Goal: Task Accomplishment & Management: Manage account settings

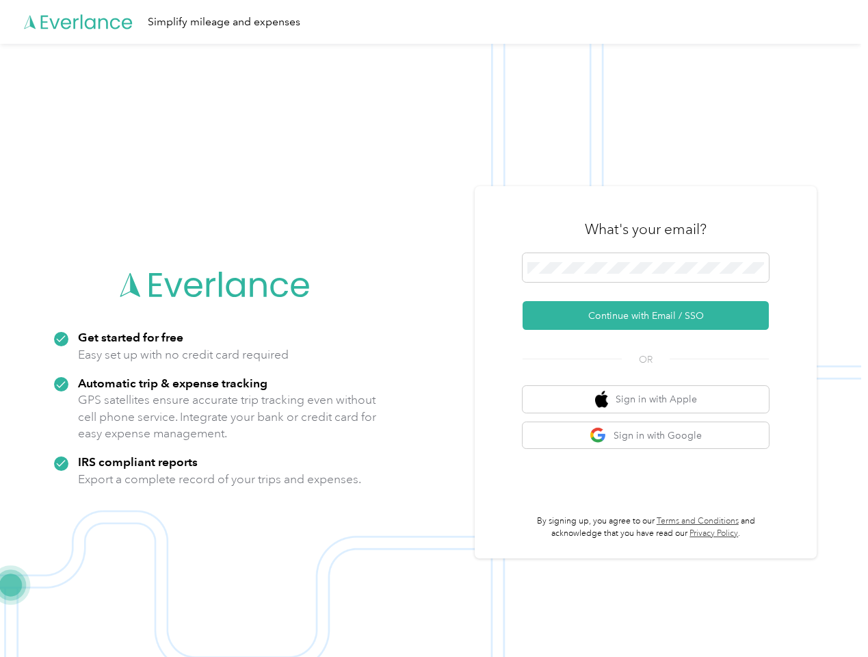
click at [434, 328] on img at bounding box center [431, 372] width 862 height 657
click at [434, 22] on div "Simplify mileage and expenses" at bounding box center [431, 22] width 862 height 44
click at [651, 315] on button "Continue with Email / SSO" at bounding box center [646, 315] width 246 height 29
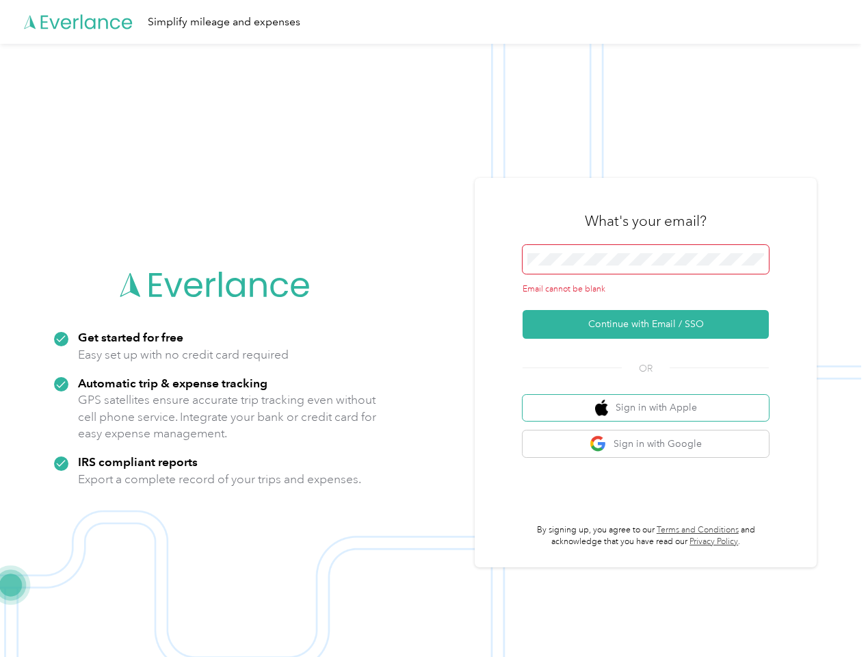
click at [651, 399] on button "Sign in with Apple" at bounding box center [646, 408] width 246 height 27
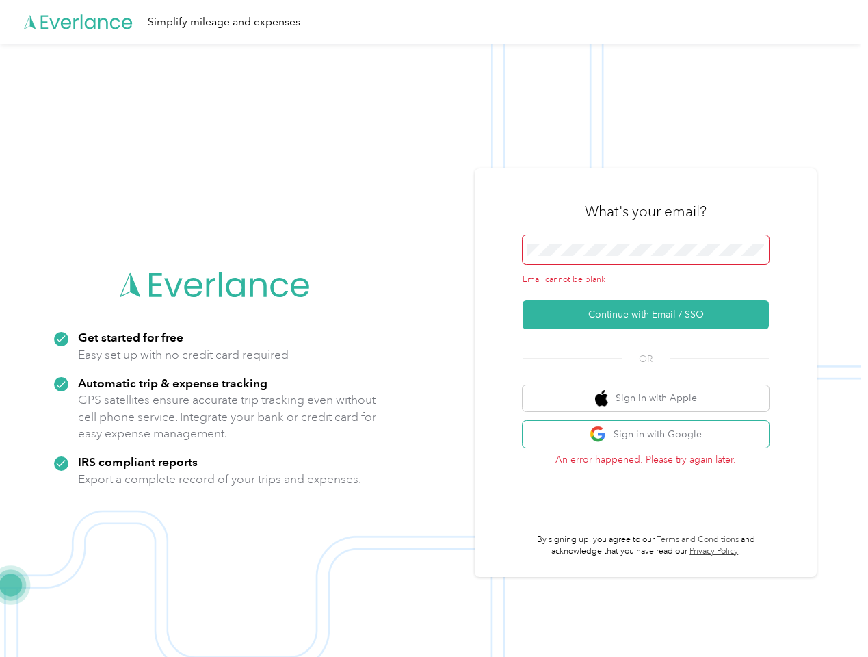
click at [651, 435] on button "Sign in with Google" at bounding box center [646, 434] width 246 height 27
